Goal: Information Seeking & Learning: Learn about a topic

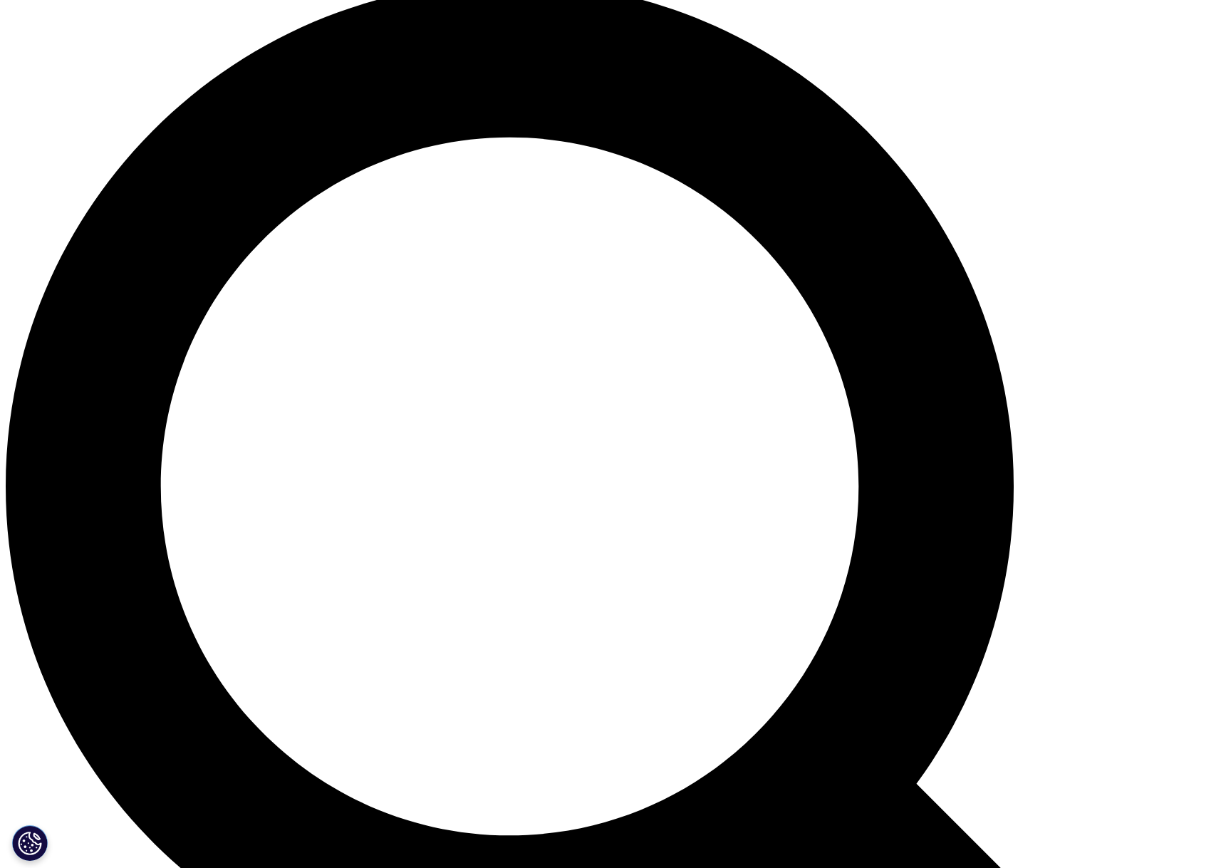
scroll to position [1255, 0]
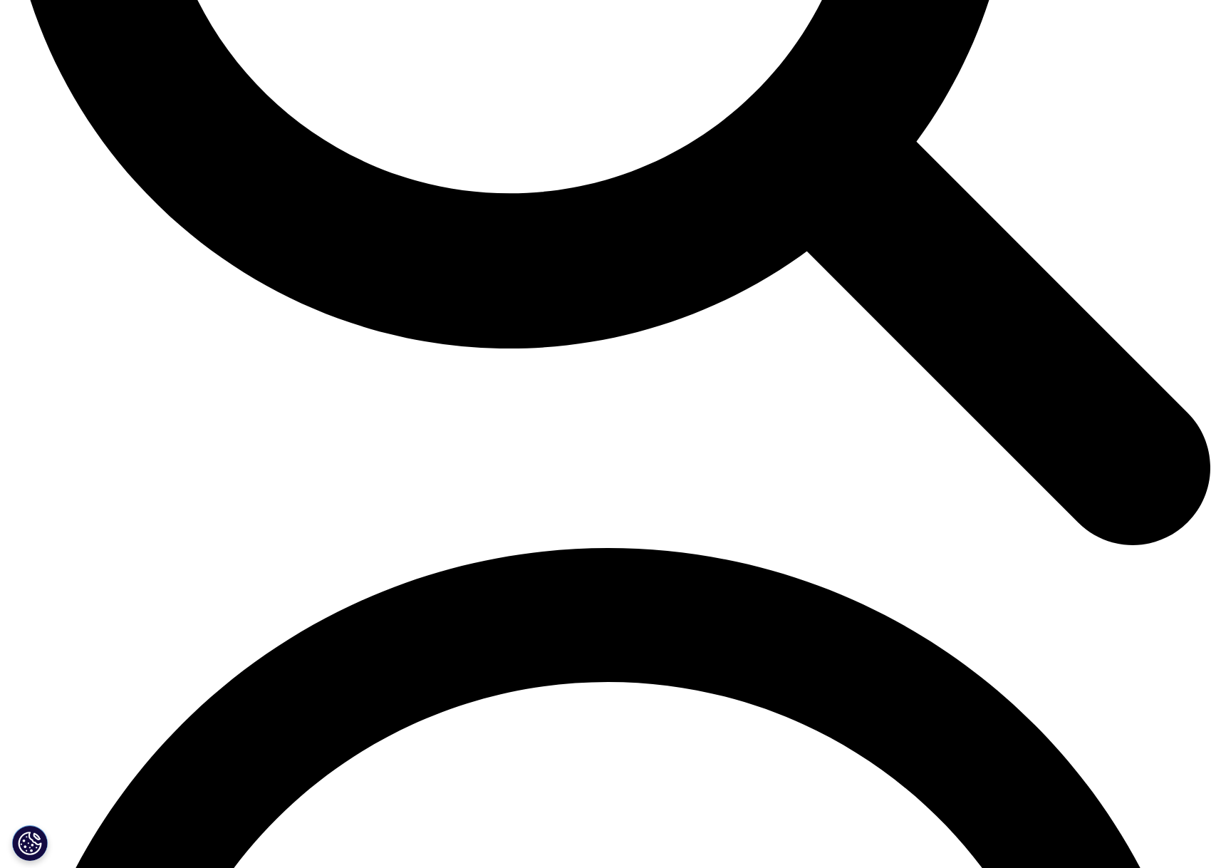
scroll to position [1907, 0]
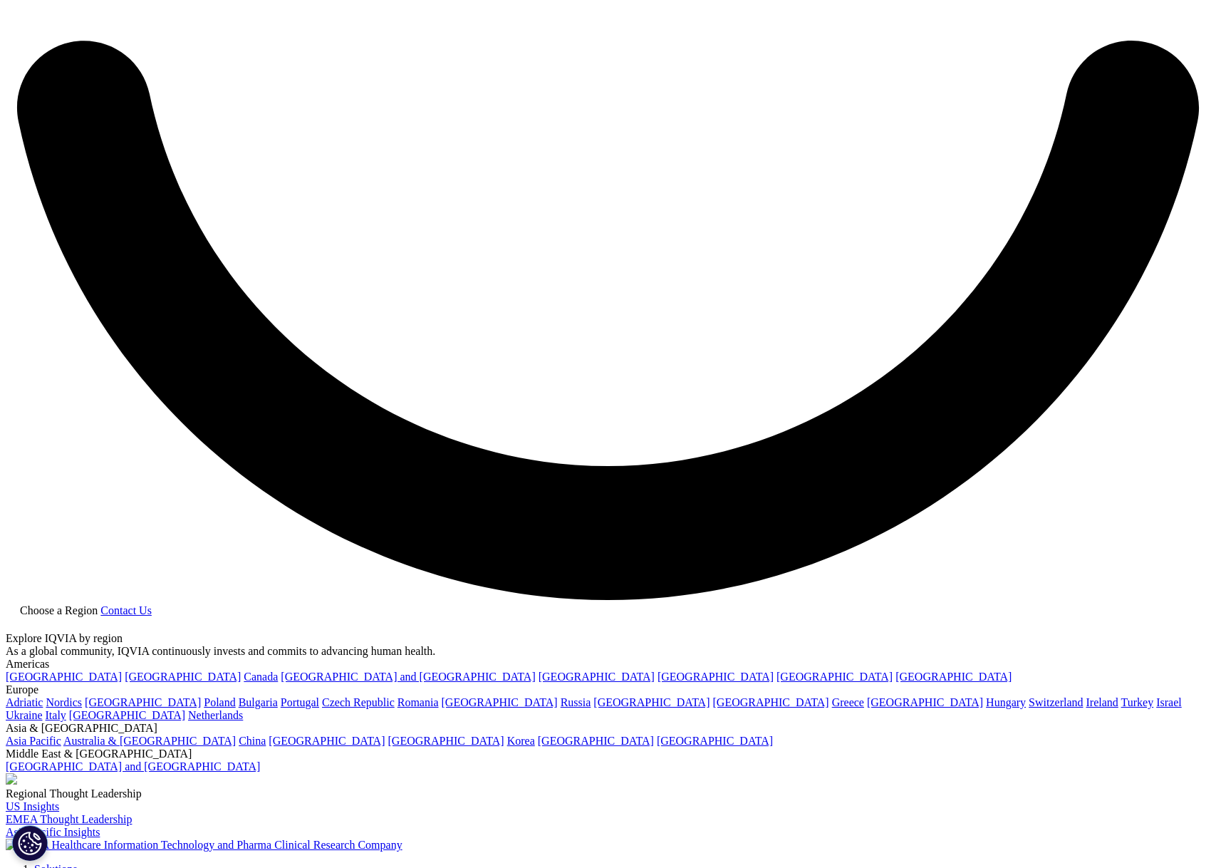
scroll to position [3059, 0]
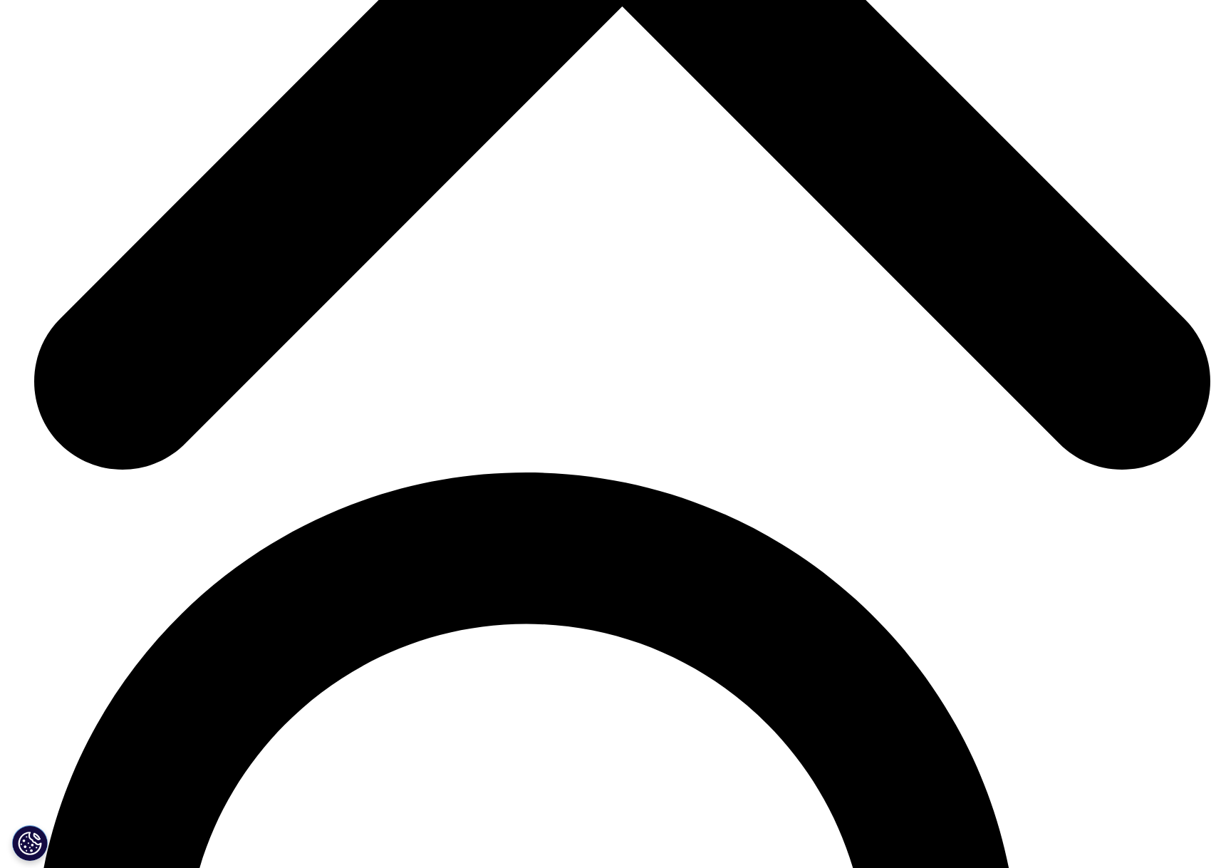
scroll to position [5999, 0]
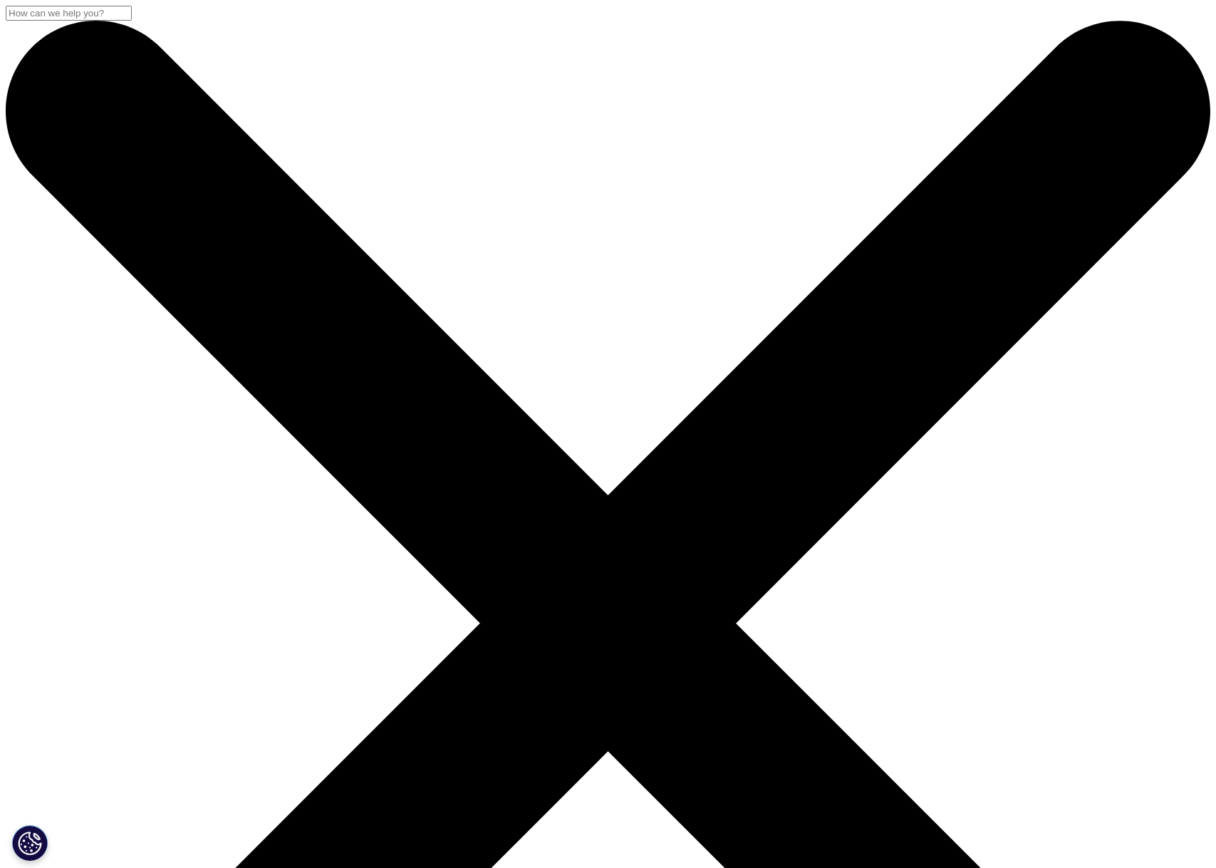
drag, startPoint x: 195, startPoint y: 180, endPoint x: 304, endPoint y: 181, distance: 109.7
copy h1 "IQVIA"
